Goal: Transaction & Acquisition: Purchase product/service

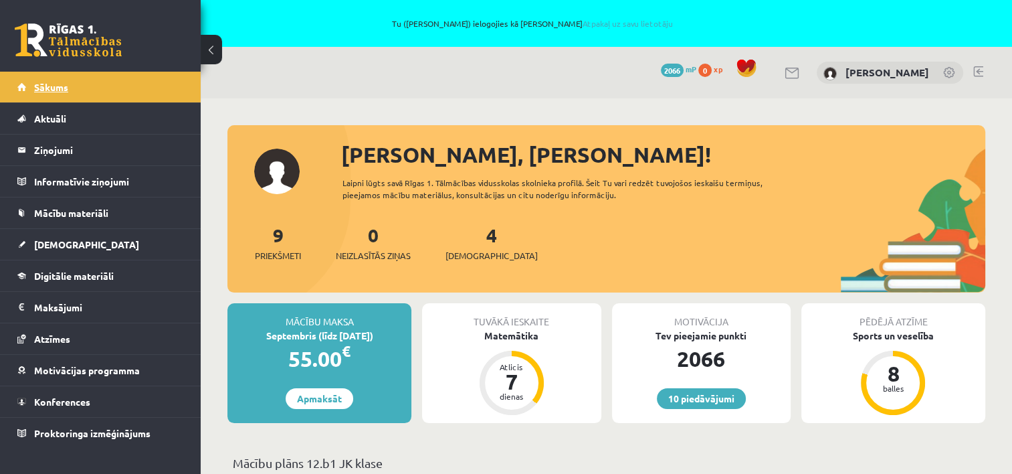
click at [45, 86] on span "Sākums" at bounding box center [51, 87] width 34 height 12
click at [467, 246] on div "4 Ieskaites" at bounding box center [492, 241] width 92 height 41
click at [471, 240] on link "4 Ieskaites" at bounding box center [492, 242] width 92 height 39
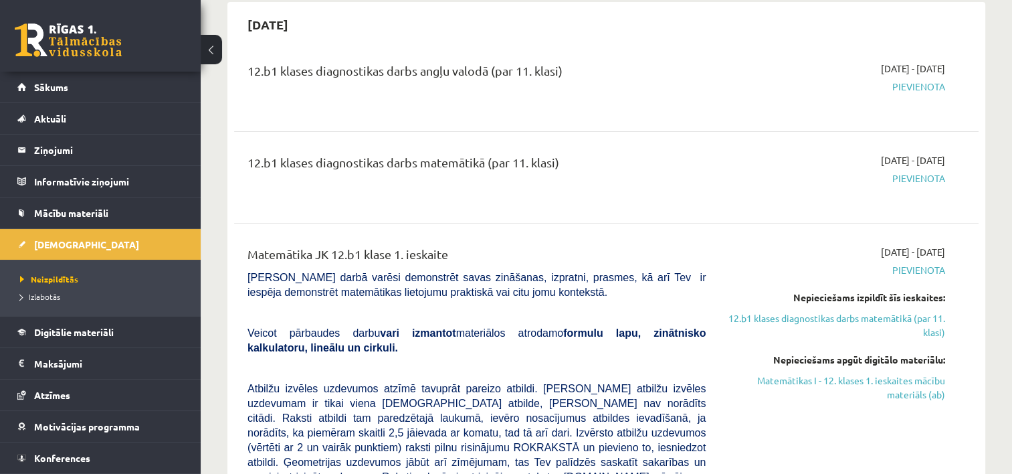
scroll to position [201, 0]
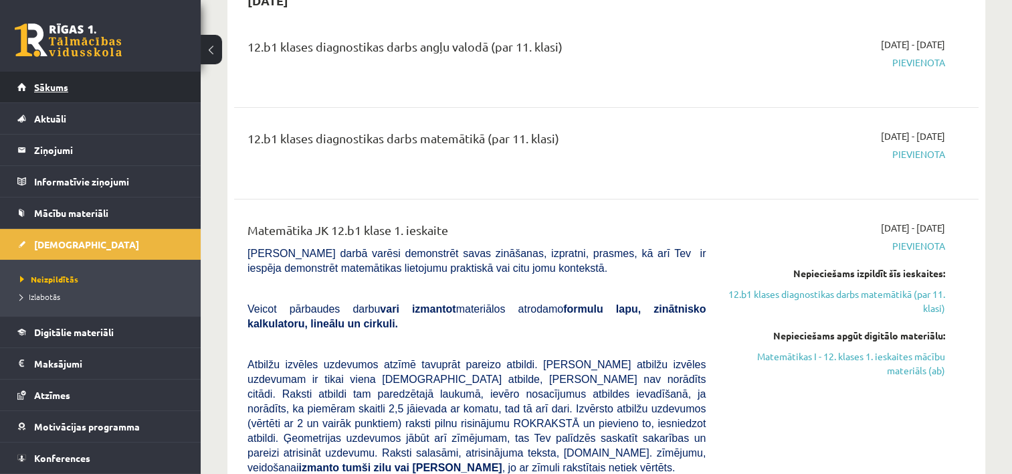
click at [52, 90] on span "Sākums" at bounding box center [51, 87] width 34 height 12
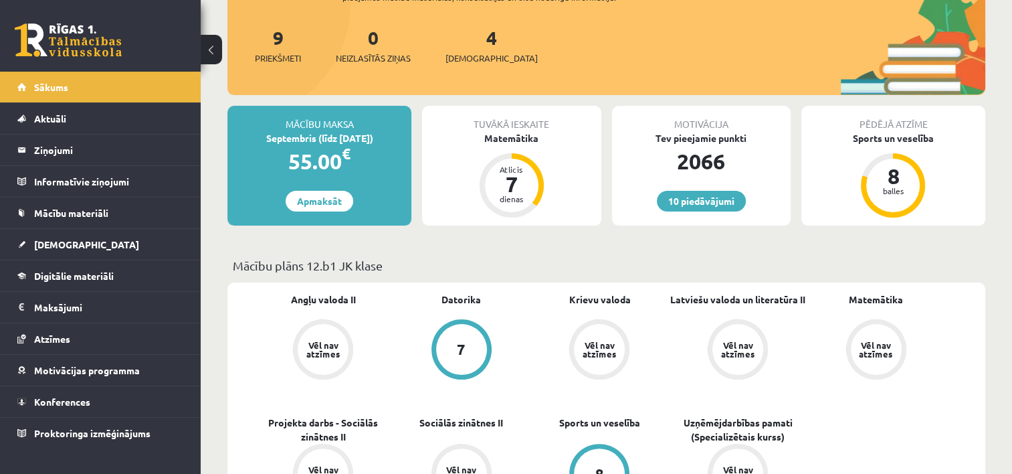
scroll to position [201, 0]
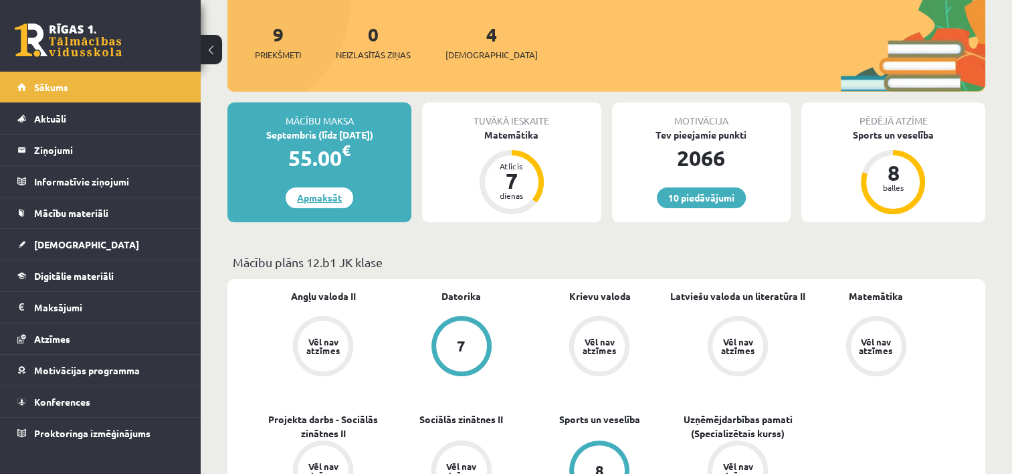
click at [304, 197] on link "Apmaksāt" at bounding box center [320, 197] width 68 height 21
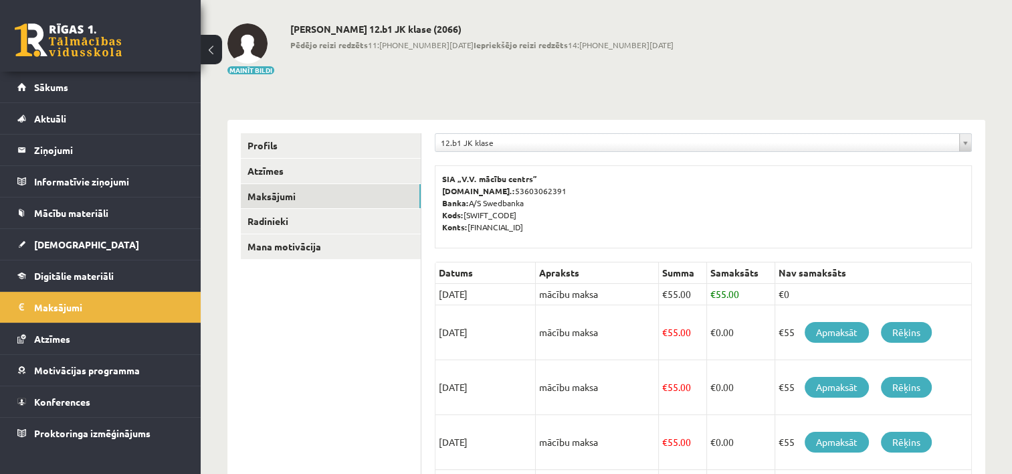
scroll to position [134, 0]
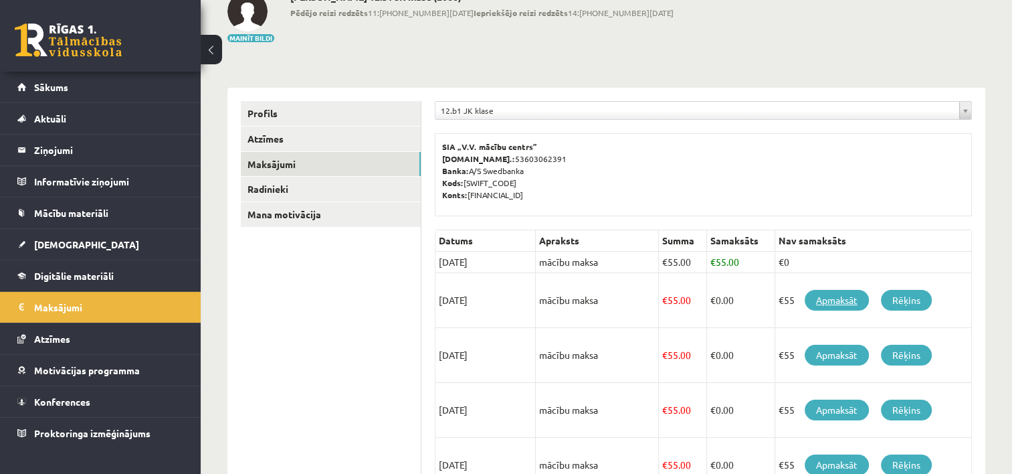
click at [844, 300] on link "Apmaksāt" at bounding box center [837, 300] width 64 height 21
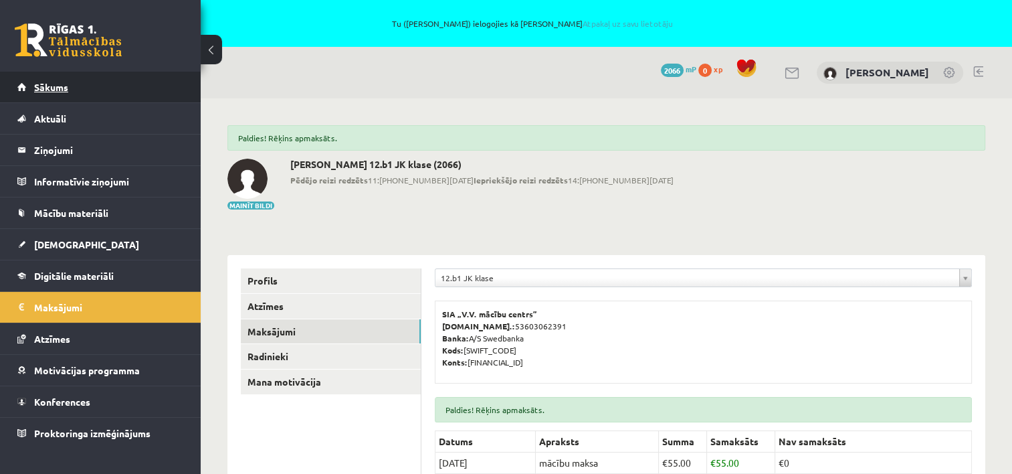
click at [60, 92] on link "Sākums" at bounding box center [100, 87] width 167 height 31
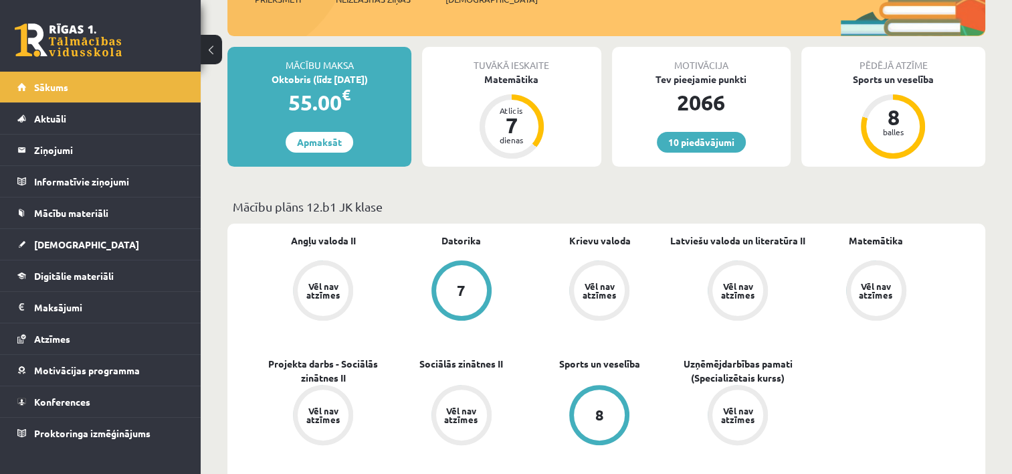
scroll to position [468, 0]
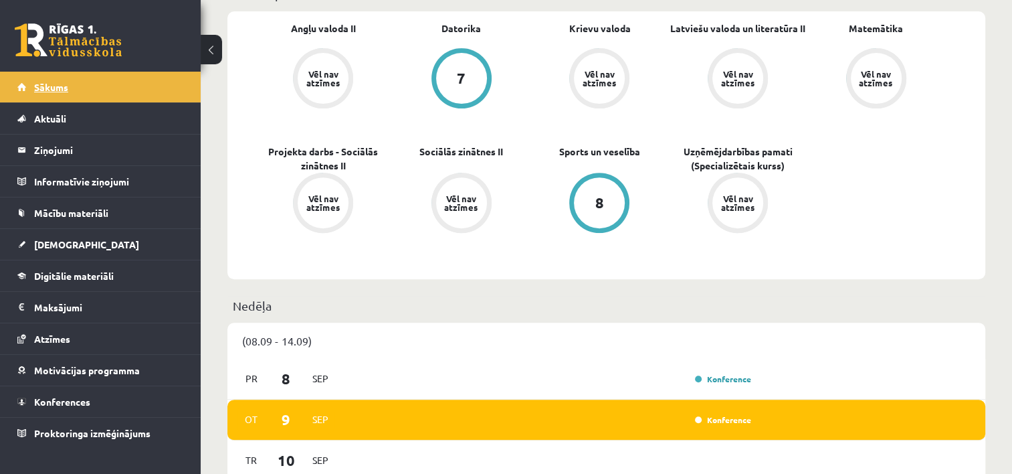
click at [61, 91] on span "Sākums" at bounding box center [51, 87] width 34 height 12
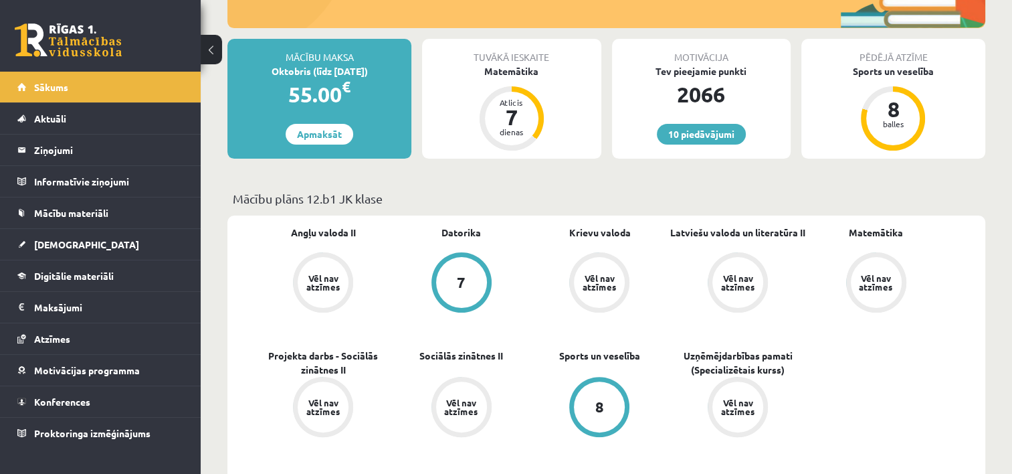
scroll to position [201, 0]
